Goal: Check status: Check status

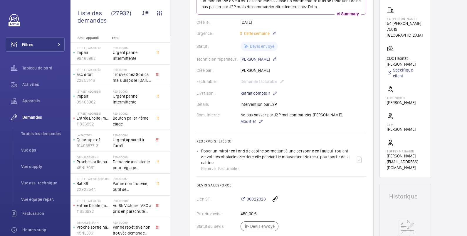
scroll to position [195, 0]
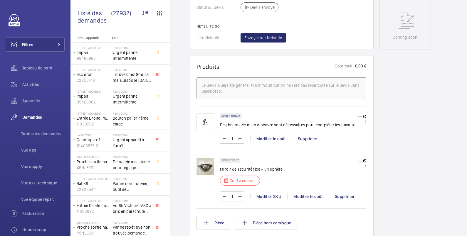
scroll to position [311, 0]
click at [208, 168] on img at bounding box center [205, 167] width 18 height 18
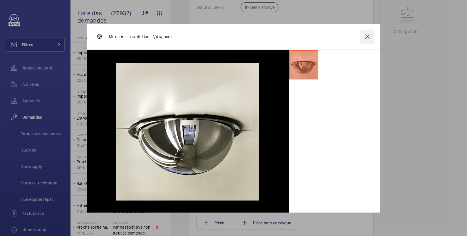
click at [361, 36] on wm-front-icon-button at bounding box center [367, 37] width 14 height 14
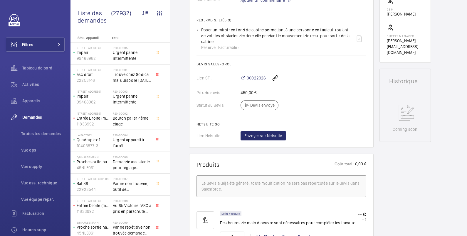
scroll to position [115, 0]
